Goal: Information Seeking & Learning: Learn about a topic

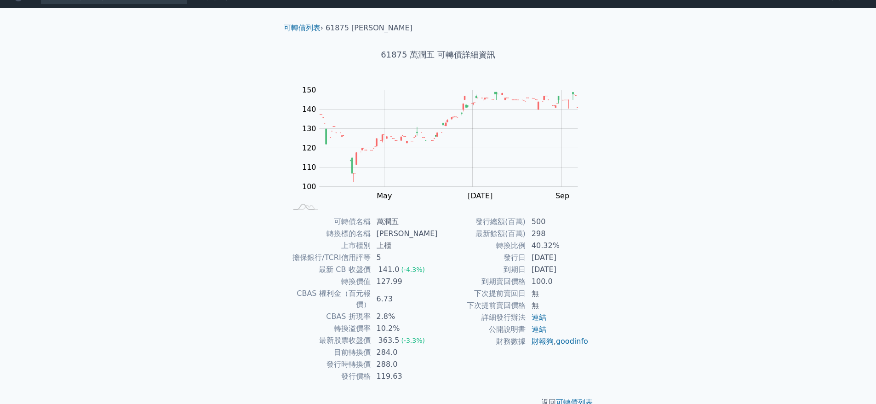
scroll to position [22, 0]
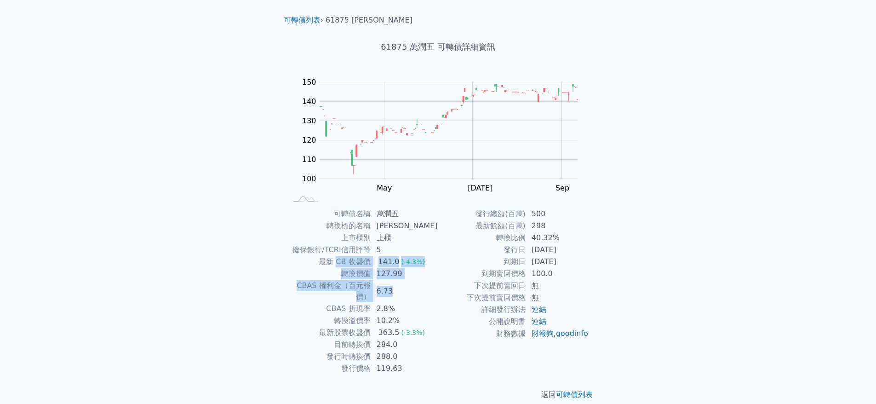
drag, startPoint x: 343, startPoint y: 263, endPoint x: 411, endPoint y: 290, distance: 73.1
click at [411, 290] on tbody "可轉債名稱 萬潤五 轉換標的名稱 萬潤 上市櫃別 上櫃 擔保銀行/TCRI信用評等 5 最新 CB 收盤價 141.0 (-4.3%) 轉換價值 127.99…" at bounding box center [362, 291] width 151 height 166
click at [411, 290] on td "6.73" at bounding box center [404, 290] width 67 height 23
drag, startPoint x: 302, startPoint y: 289, endPoint x: 364, endPoint y: 308, distance: 64.9
click at [364, 308] on tbody "可轉債名稱 萬潤五 轉換標的名稱 萬潤 上市櫃別 上櫃 擔保銀行/TCRI信用評等 5 最新 CB 收盤價 141.0 (-4.3%) 轉換價值 127.99…" at bounding box center [362, 291] width 151 height 166
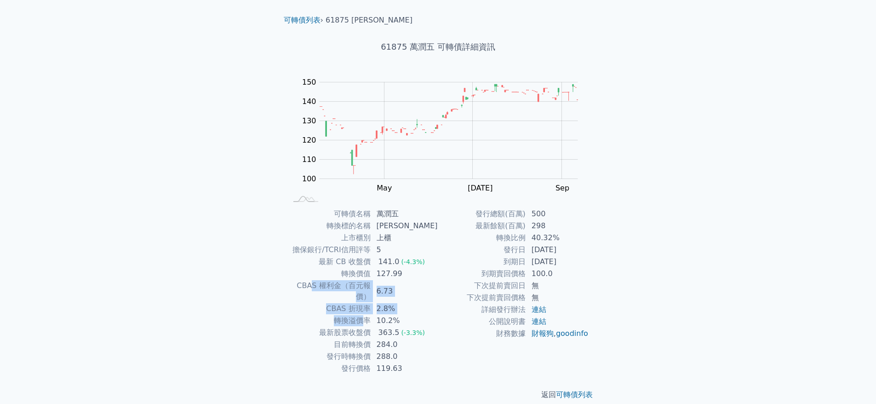
click at [364, 314] on td "轉換溢價率" at bounding box center [329, 320] width 84 height 12
drag, startPoint x: 341, startPoint y: 296, endPoint x: 386, endPoint y: 301, distance: 45.2
click at [386, 302] on tr "CBAS 折現率 2.8%" at bounding box center [362, 308] width 151 height 12
click at [386, 302] on td "2.8%" at bounding box center [404, 308] width 67 height 12
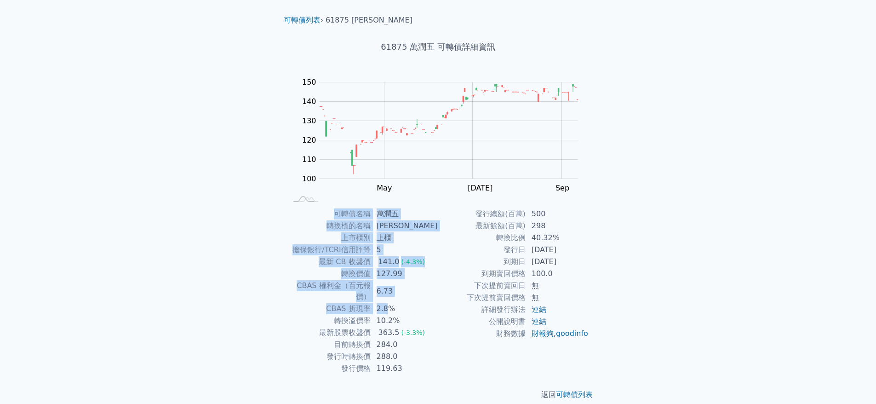
drag, startPoint x: 394, startPoint y: 301, endPoint x: 271, endPoint y: 226, distance: 143.6
click at [271, 226] on div "可轉債列表 › 61875 萬潤五 61875 萬潤五 可轉債詳細資訊 Zoom Out 100 80 90 100 110 120 130 140 150 …" at bounding box center [438, 207] width 353 height 415
click at [276, 245] on div "可轉債名稱 萬潤五 轉換標的名稱 萬潤 上市櫃別 上櫃 擔保銀行/TCRI信用評等 5 最新 CB 收盤價 141.0 (-4.3%) 轉換價值 127.99…" at bounding box center [438, 291] width 324 height 166
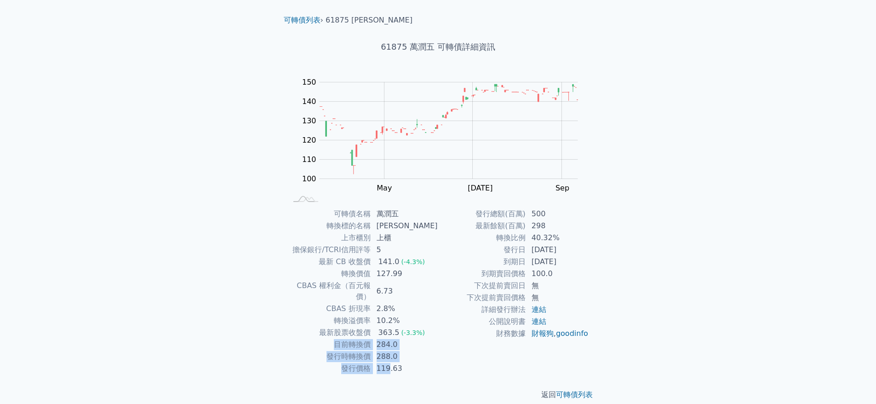
drag, startPoint x: 394, startPoint y: 358, endPoint x: 326, endPoint y: 338, distance: 70.8
click at [326, 338] on tbody "可轉債名稱 萬潤五 轉換標的名稱 萬潤 上市櫃別 上櫃 擔保銀行/TCRI信用評等 5 最新 CB 收盤價 141.0 (-4.3%) 轉換價值 127.99…" at bounding box center [362, 291] width 151 height 166
click at [371, 350] on td "發行時轉換價" at bounding box center [329, 356] width 84 height 12
drag, startPoint x: 341, startPoint y: 334, endPoint x: 399, endPoint y: 358, distance: 63.5
click at [399, 358] on tbody "可轉債名稱 萬潤五 轉換標的名稱 萬潤 上市櫃別 上櫃 擔保銀行/TCRI信用評等 5 最新 CB 收盤價 141.0 (-4.3%) 轉換價值 127.99…" at bounding box center [362, 291] width 151 height 166
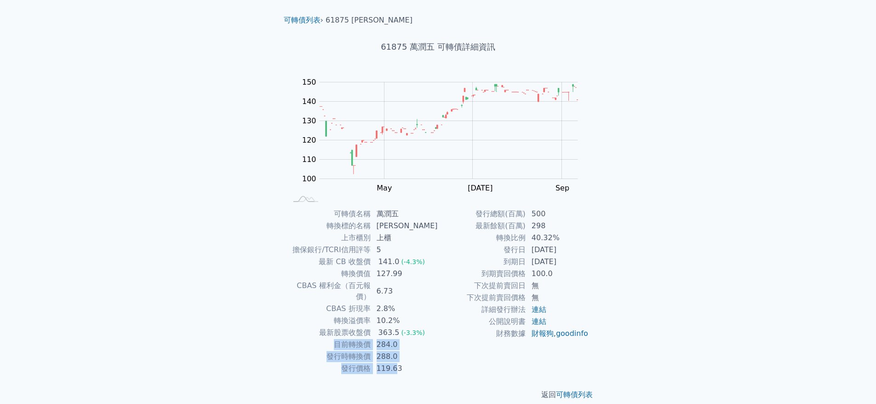
click at [399, 362] on td "119.63" at bounding box center [404, 368] width 67 height 12
drag, startPoint x: 341, startPoint y: 297, endPoint x: 387, endPoint y: 299, distance: 46.4
click at [387, 302] on tr "CBAS 折現率 2.8%" at bounding box center [362, 308] width 151 height 12
click at [387, 302] on td "2.8%" at bounding box center [404, 308] width 67 height 12
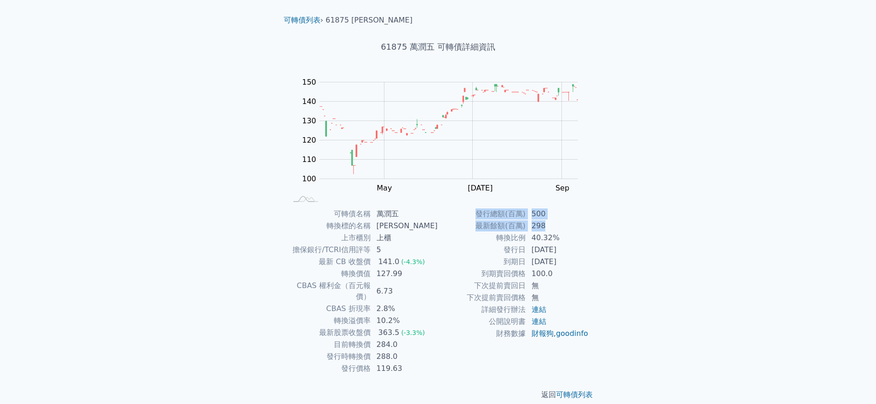
drag, startPoint x: 543, startPoint y: 228, endPoint x: 447, endPoint y: 208, distance: 98.6
click at [447, 208] on tbody "發行總額(百萬) 500 最新餘額(百萬) 298 轉換比例 40.32% 發行日 2024-07-10 到期日 2027-07-10 到期賣回價格 100.…" at bounding box center [513, 273] width 151 height 131
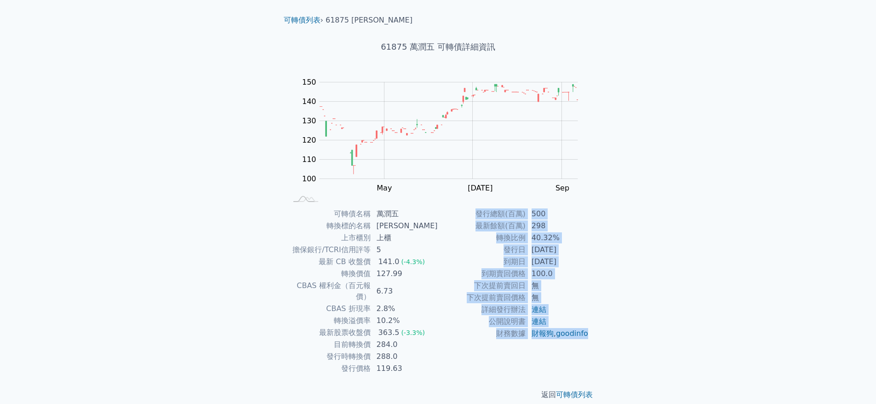
drag, startPoint x: 575, startPoint y: 350, endPoint x: 455, endPoint y: 212, distance: 183.1
click at [455, 212] on tbody "發行總額(百萬) 500 最新餘額(百萬) 298 轉換比例 40.32% 發行日 2024-07-10 到期日 2027-07-10 到期賣回價格 100.…" at bounding box center [513, 273] width 151 height 131
click at [479, 256] on td "到期日" at bounding box center [482, 262] width 88 height 12
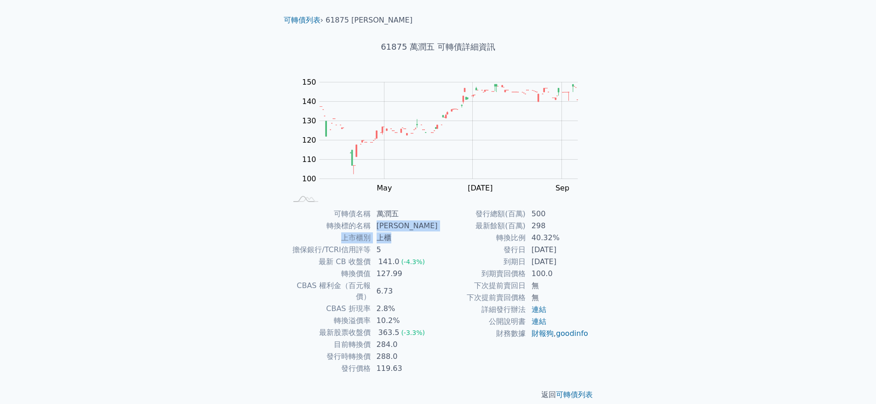
drag, startPoint x: 396, startPoint y: 237, endPoint x: 373, endPoint y: 221, distance: 28.7
click at [373, 221] on tbody "可轉債名稱 萬潤五 轉換標的名稱 萬潤 上市櫃別 上櫃 擔保銀行/TCRI信用評等 5 最新 CB 收盤價 141.0 (-4.3%) 轉換價值 127.99…" at bounding box center [362, 291] width 151 height 166
click at [408, 234] on td "上櫃" at bounding box center [404, 238] width 67 height 12
drag, startPoint x: 389, startPoint y: 359, endPoint x: 409, endPoint y: 362, distance: 20.4
click at [409, 362] on td "119.63" at bounding box center [404, 368] width 67 height 12
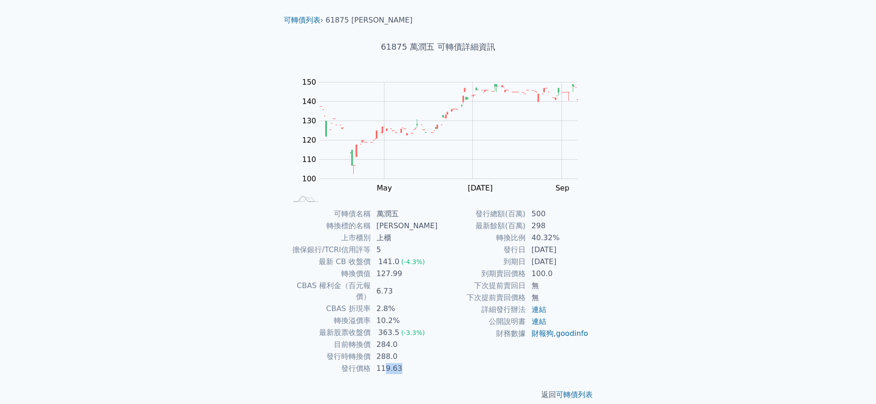
click at [409, 362] on td "119.63" at bounding box center [404, 368] width 67 height 12
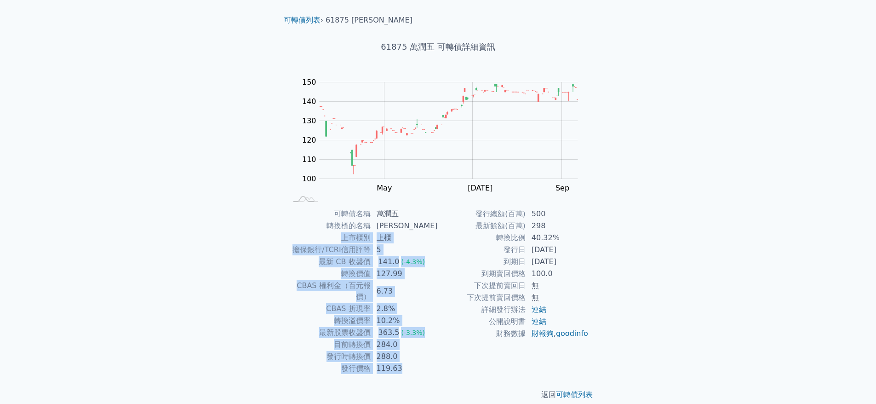
drag, startPoint x: 416, startPoint y: 362, endPoint x: 308, endPoint y: 232, distance: 169.1
click at [308, 232] on tbody "可轉債名稱 萬潤五 轉換標的名稱 萬潤 上市櫃別 上櫃 擔保銀行/TCRI信用評等 5 最新 CB 收盤價 141.0 (-4.3%) 轉換價值 127.99…" at bounding box center [362, 291] width 151 height 166
click at [308, 232] on td "上市櫃別" at bounding box center [329, 238] width 84 height 12
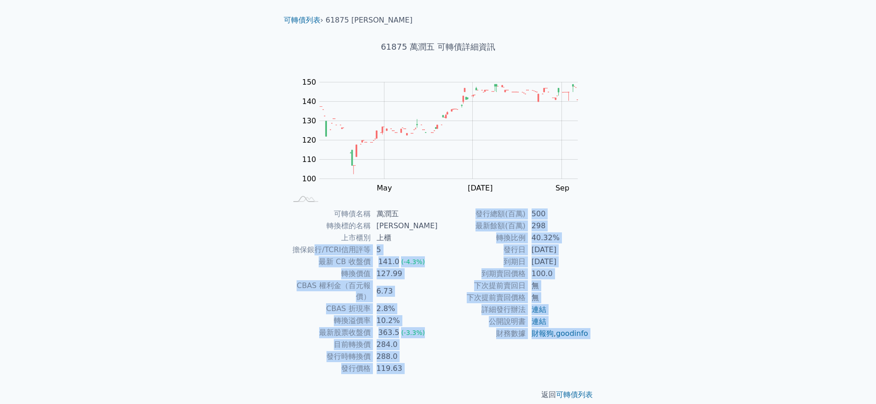
drag, startPoint x: 321, startPoint y: 244, endPoint x: 390, endPoint y: 358, distance: 133.6
click at [382, 364] on div "可轉債列表 › 61875 萬潤五 61875 萬潤五 可轉債詳細資訊 Zoom Out 100 80 90 100 110 120 130 140 150 …" at bounding box center [438, 207] width 324 height 415
click at [392, 362] on td "119.63" at bounding box center [404, 368] width 67 height 12
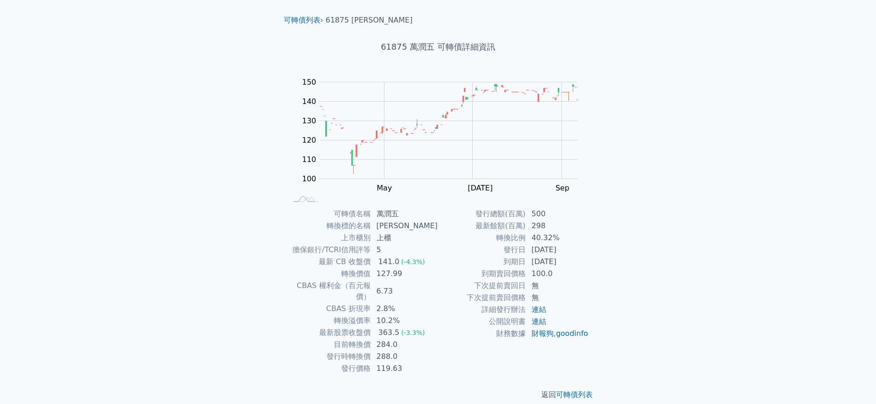
drag, startPoint x: 402, startPoint y: 354, endPoint x: 410, endPoint y: 360, distance: 10.1
click at [405, 362] on td "119.63" at bounding box center [404, 368] width 67 height 12
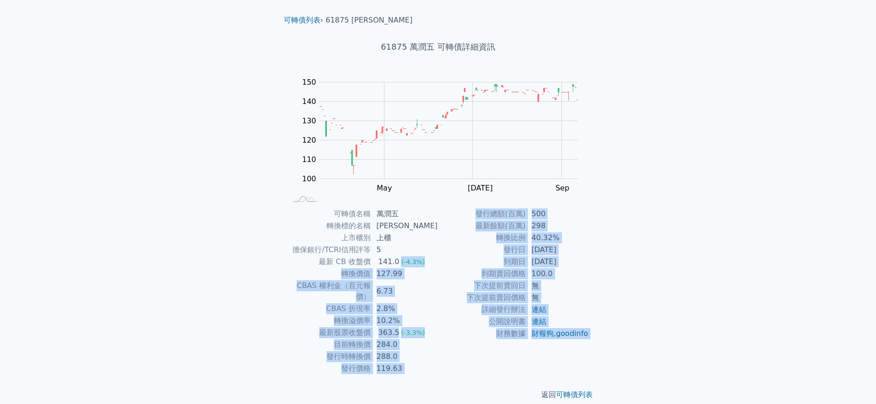
drag, startPoint x: 404, startPoint y: 261, endPoint x: 440, endPoint y: 363, distance: 108.7
click at [440, 363] on div "可轉債列表 › 61875 萬潤五 61875 萬潤五 可轉債詳細資訊 Zoom Out 100 80 90 100 110 120 130 140 150 …" at bounding box center [438, 207] width 324 height 415
click at [440, 374] on div "返回 可轉債列表" at bounding box center [438, 394] width 324 height 40
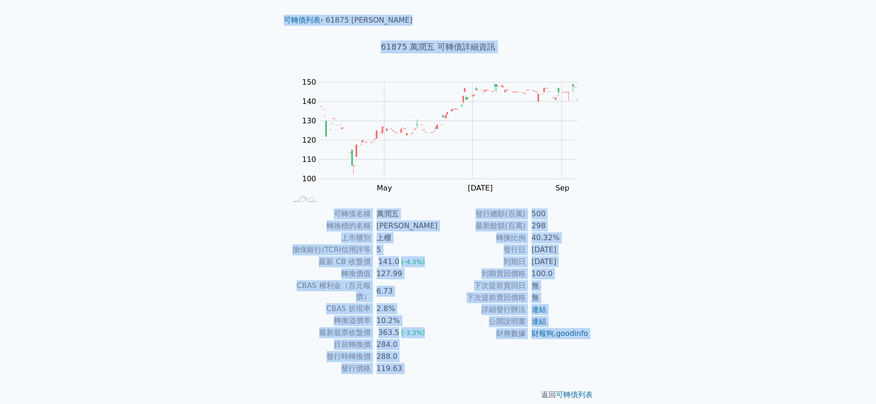
drag, startPoint x: 500, startPoint y: 365, endPoint x: 276, endPoint y: 11, distance: 419.0
click at [276, 11] on div "可轉債列表 › 61875 萬潤五 61875 萬潤五 可轉債詳細資訊 Zoom Out 100 80 90 100 110 120 130 140 150 …" at bounding box center [438, 207] width 324 height 415
click at [260, 63] on div "可轉債列表 財務數據 可轉債列表 財務數據 登入／註冊 登入／註冊 可轉債列表 › 61875 萬潤五 61875 萬潤五 可轉債詳細資訊 Zoom Out …" at bounding box center [438, 196] width 876 height 437
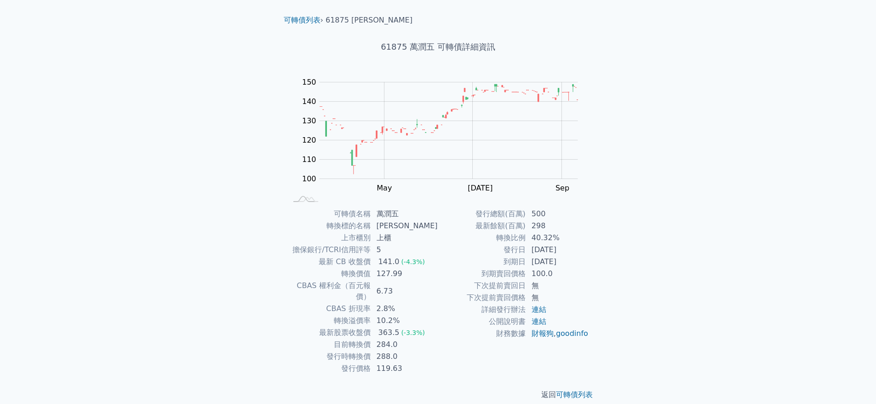
click at [48, 67] on div "可轉債列表 財務數據 可轉債列表 財務數據 登入／註冊 登入／註冊 可轉債列表 › 61875 萬潤五 61875 萬潤五 可轉債詳細資訊 Zoom Out …" at bounding box center [438, 196] width 876 height 437
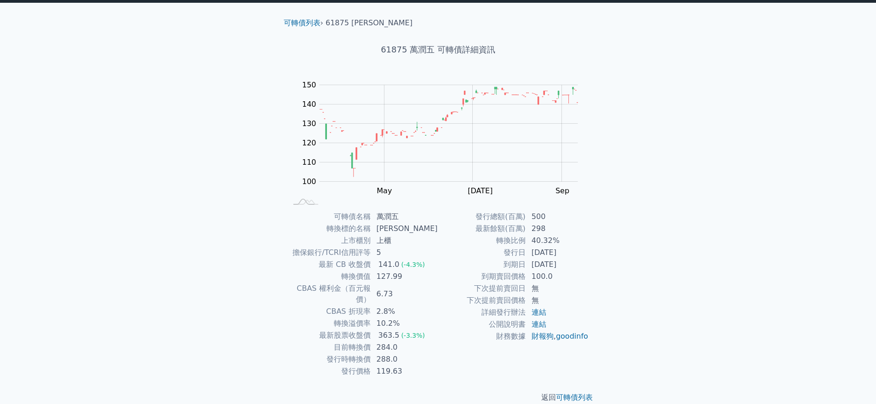
scroll to position [22, 0]
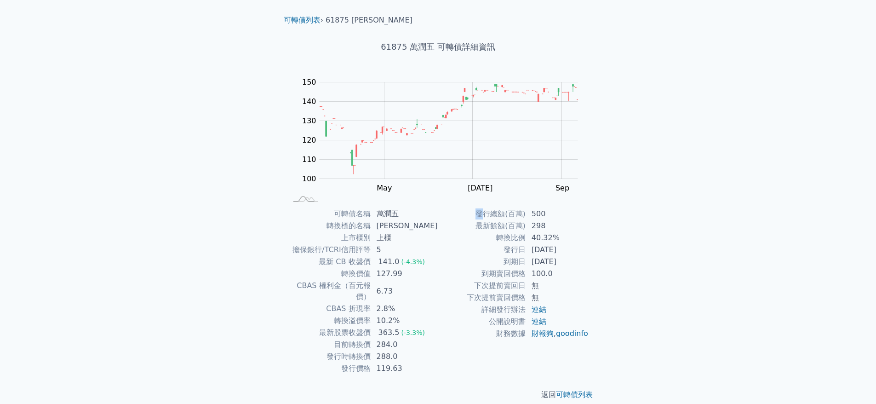
drag, startPoint x: 481, startPoint y: 212, endPoint x: 501, endPoint y: 359, distance: 148.4
click at [501, 359] on div "發行總額(百萬) 500 最新餘額(百萬) 298 轉換比例 40.32% 發行日 [DATE] 到期日 [DATE] 到期賣回價格 100.0 下次提前賣回…" at bounding box center [513, 291] width 151 height 166
click at [512, 302] on td "下次提前賣回價格" at bounding box center [482, 297] width 88 height 12
drag, startPoint x: 514, startPoint y: 241, endPoint x: 514, endPoint y: 268, distance: 26.7
click at [514, 268] on tbody "發行總額(百萬) 500 最新餘額(百萬) 298 轉換比例 40.32% 發行日 [DATE] 到期日 [DATE] 到期賣回價格 100.0 下次提前賣回…" at bounding box center [513, 273] width 151 height 131
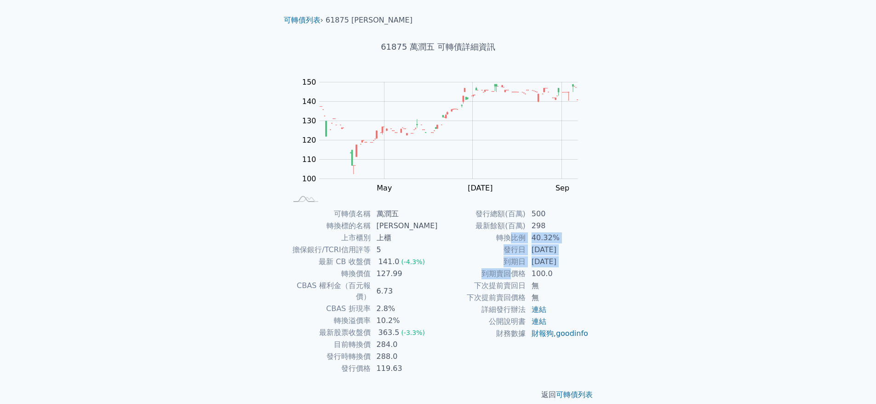
click at [514, 268] on td "到期賣回價格" at bounding box center [482, 274] width 88 height 12
click at [576, 390] on link "可轉債列表" at bounding box center [574, 394] width 37 height 9
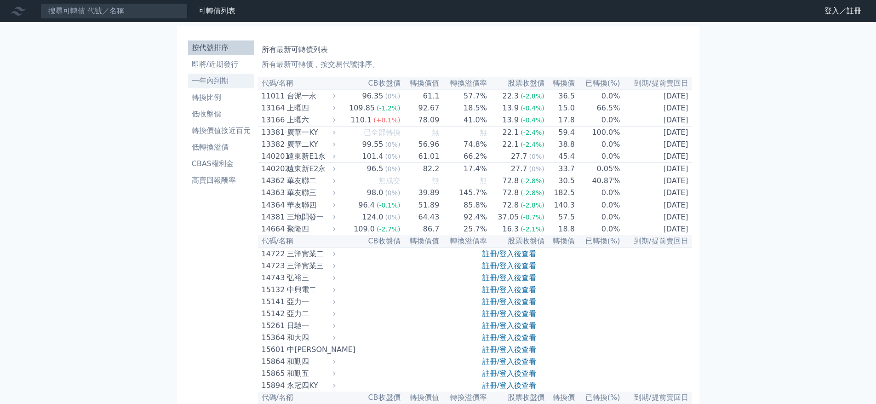
click at [213, 78] on li "一年內到期" at bounding box center [221, 80] width 66 height 11
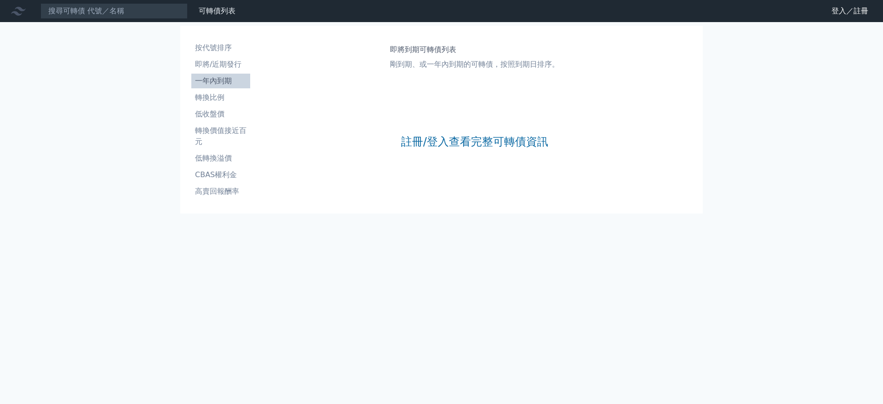
click at [218, 56] on ul "按代號排序 即將/近期發行 一年內到期 轉換比例 低收盤價 轉換價值接近百元 低轉換溢價 CBAS權利金 高賣回報酬率" at bounding box center [220, 119] width 59 height 158
click at [218, 50] on li "按代號排序" at bounding box center [220, 47] width 59 height 11
